Goal: Task Accomplishment & Management: Use online tool/utility

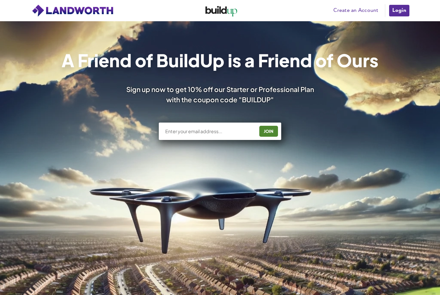
click at [199, 128] on input "text" at bounding box center [209, 131] width 90 height 6
type input "C.j.murray@live.co.uk"
click at [270, 130] on div "JOIN" at bounding box center [268, 131] width 15 height 10
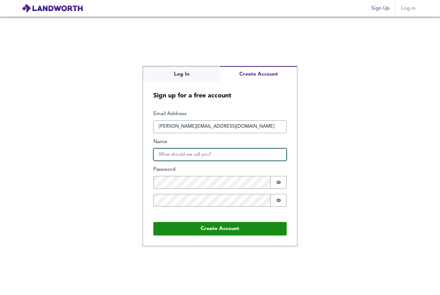
click at [184, 161] on input "Name" at bounding box center [219, 154] width 133 height 13
type input "[PERSON_NAME]"
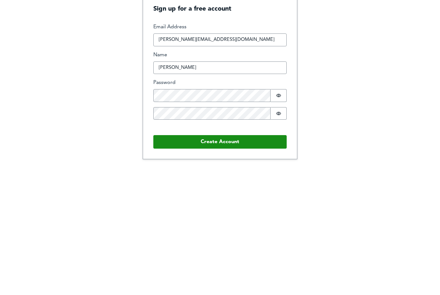
click at [260, 222] on button "Create Account" at bounding box center [219, 229] width 133 height 14
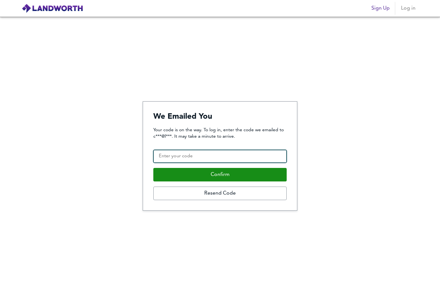
click at [165, 152] on input "Confirmation Code" at bounding box center [219, 156] width 133 height 13
type input "674414"
click at [178, 168] on button "Confirm" at bounding box center [219, 175] width 133 height 14
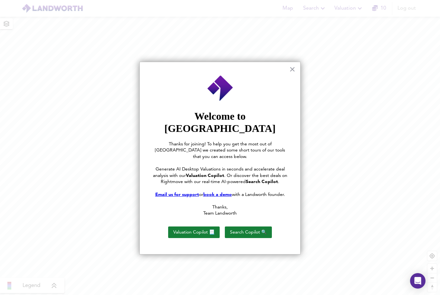
scroll to position [15, 0]
click at [204, 227] on button "Valuation Copilot 📃" at bounding box center [194, 233] width 52 height 12
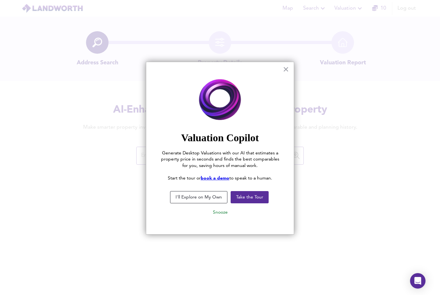
click at [287, 69] on button "×" at bounding box center [286, 69] width 6 height 10
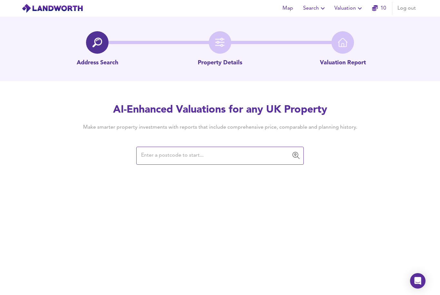
click at [221, 157] on input "text" at bounding box center [215, 156] width 152 height 12
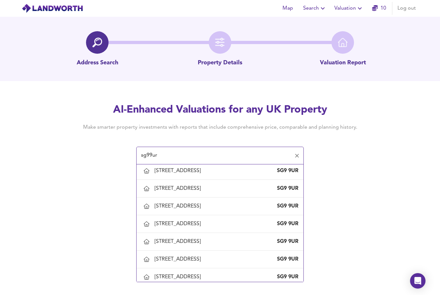
scroll to position [219, 0]
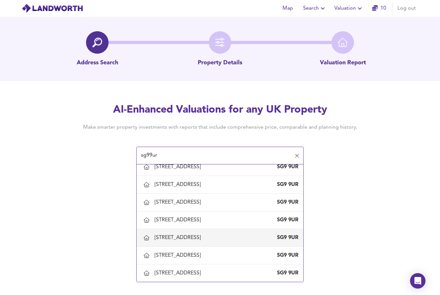
click at [203, 239] on div "[STREET_ADDRESS]" at bounding box center [179, 237] width 49 height 7
type input "[STREET_ADDRESS]"
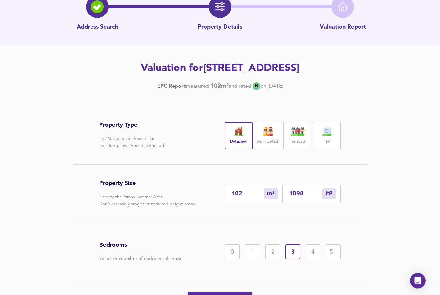
scroll to position [53, 0]
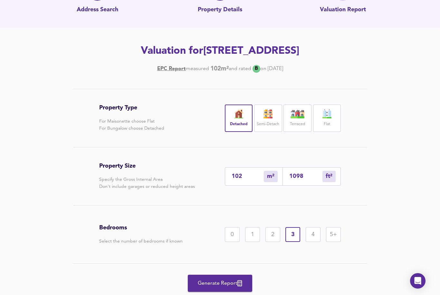
click at [239, 290] on button "Generate Report" at bounding box center [220, 283] width 64 height 17
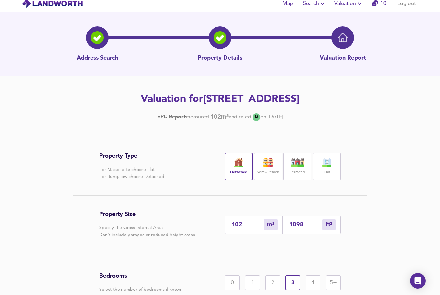
scroll to position [0, 0]
